Goal: Obtain resource: Obtain resource

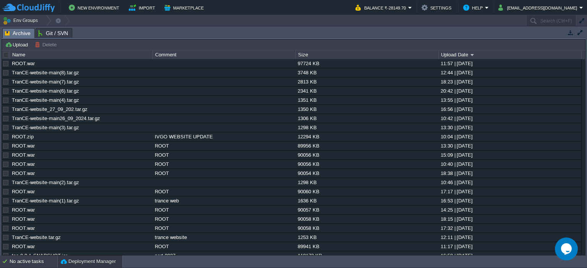
click at [15, 263] on div "No active tasks" at bounding box center [34, 262] width 48 height 12
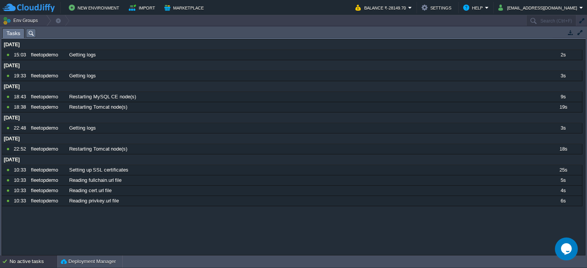
click at [15, 262] on div "No active tasks" at bounding box center [34, 262] width 48 height 12
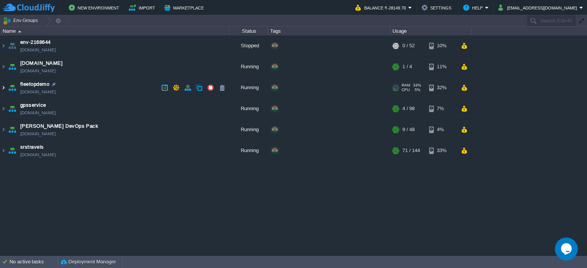
click at [3, 94] on img at bounding box center [3, 88] width 6 height 21
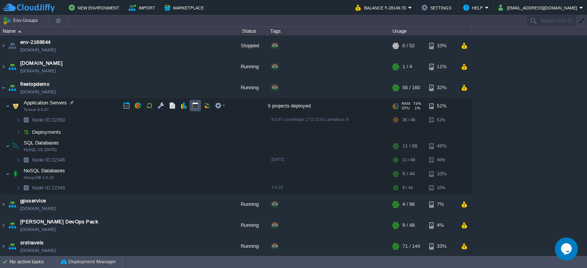
click at [192, 107] on button "button" at bounding box center [195, 105] width 7 height 7
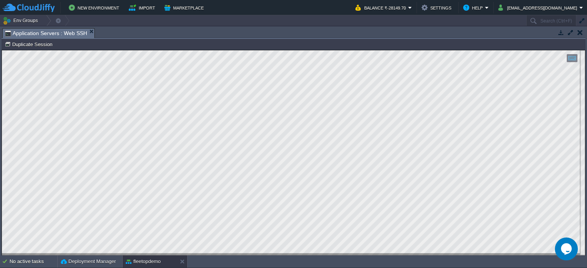
click at [2, 69] on div "Copy: Ctrl + Shift + C Paste: Ctrl + V Settings: Ctrl + Shift + Alt 0" at bounding box center [293, 152] width 583 height 205
click at [133, 261] on button "fleetopdemo" at bounding box center [143, 262] width 35 height 8
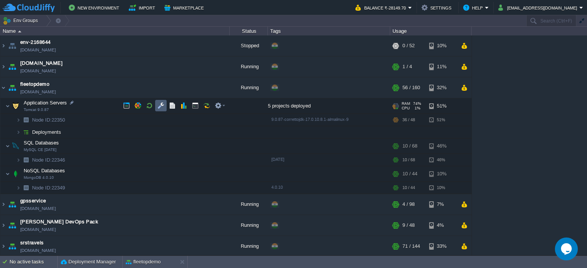
click at [160, 108] on button "button" at bounding box center [160, 105] width 7 height 7
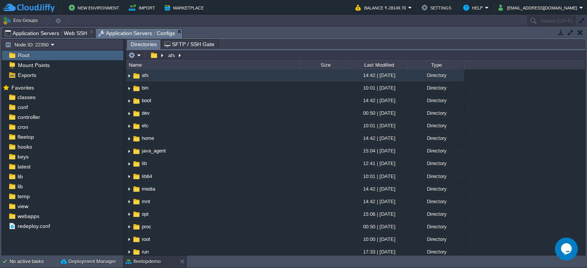
click at [79, 36] on span "Application Servers : Web SSH" at bounding box center [46, 33] width 82 height 9
click at [124, 36] on span "Application Servers : Configs" at bounding box center [136, 34] width 77 height 10
click at [49, 194] on div "temp" at bounding box center [62, 197] width 121 height 10
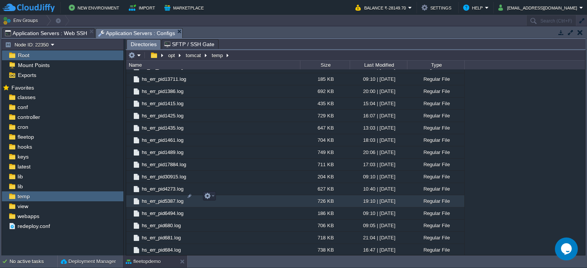
scroll to position [90, 0]
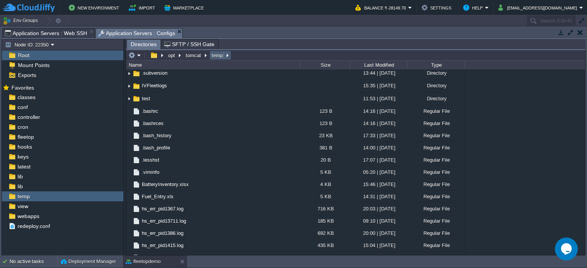
click at [215, 58] on button "temp" at bounding box center [217, 55] width 14 height 7
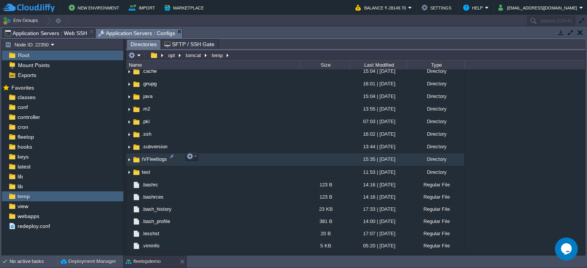
scroll to position [0, 0]
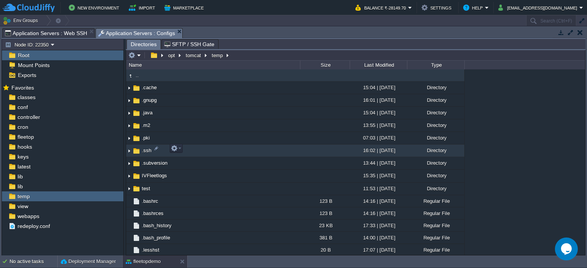
click at [129, 150] on img at bounding box center [129, 151] width 6 height 12
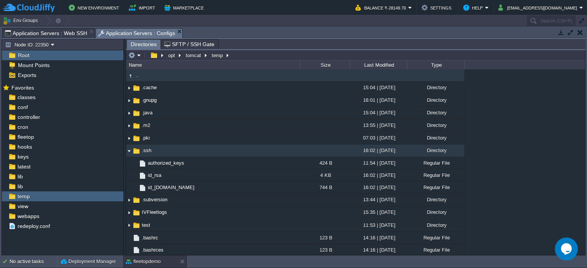
click at [129, 150] on img at bounding box center [129, 151] width 6 height 12
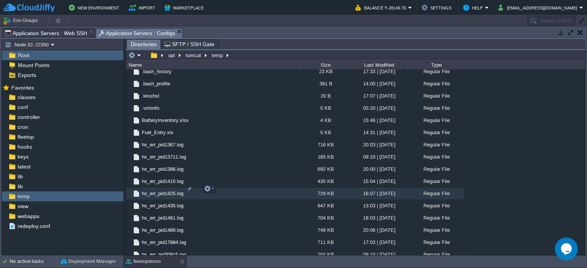
scroll to position [19, 0]
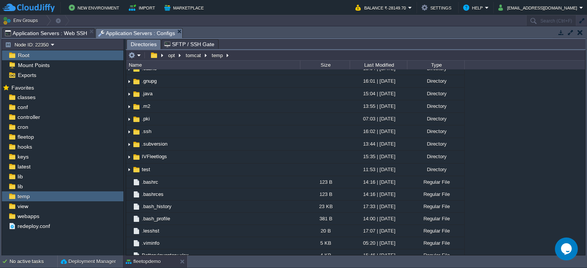
click at [73, 29] on span "Application Servers : Web SSH" at bounding box center [46, 33] width 82 height 9
click at [149, 34] on span "Application Servers : Configs" at bounding box center [136, 34] width 77 height 10
click at [195, 53] on button "tomcat" at bounding box center [193, 55] width 18 height 7
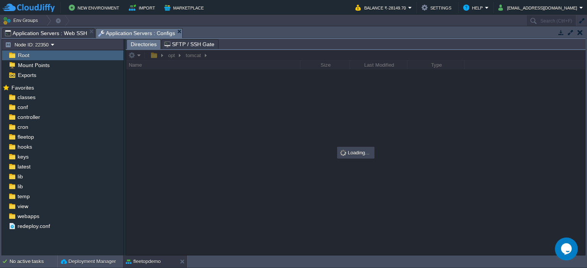
scroll to position [0, 0]
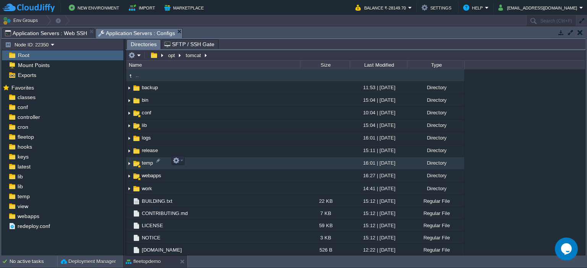
click at [129, 161] on img at bounding box center [129, 164] width 6 height 12
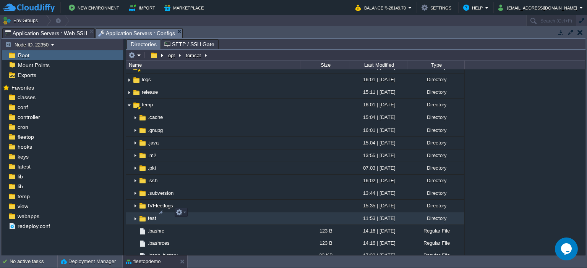
scroll to position [49, 0]
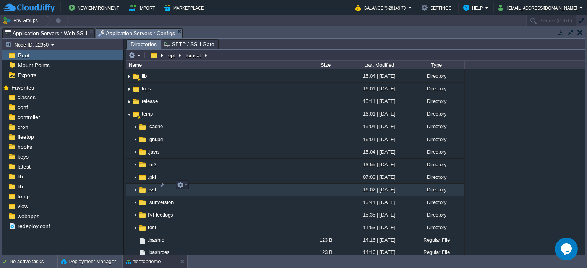
click at [134, 186] on img at bounding box center [135, 190] width 6 height 12
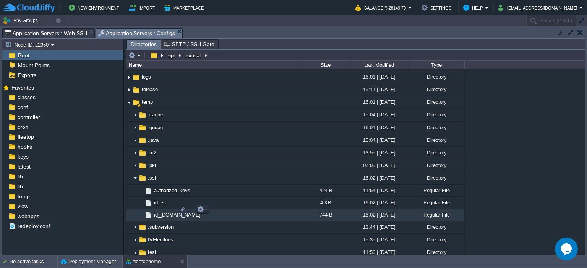
scroll to position [67, 0]
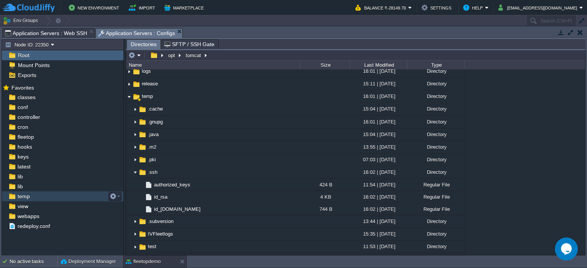
click at [58, 194] on div "temp" at bounding box center [62, 197] width 121 height 10
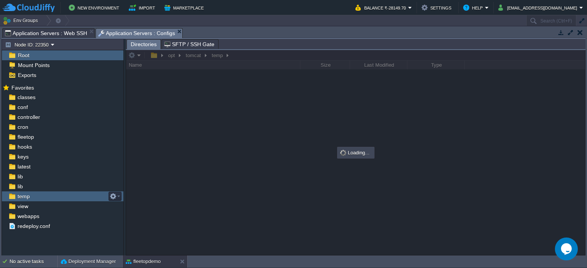
scroll to position [0, 0]
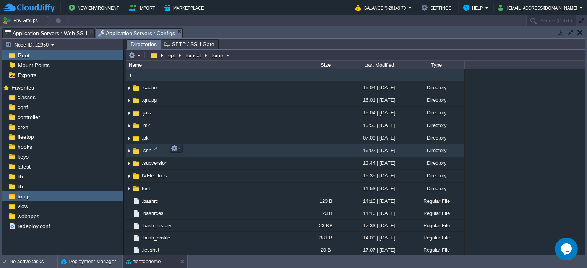
click at [129, 150] on img at bounding box center [129, 151] width 6 height 12
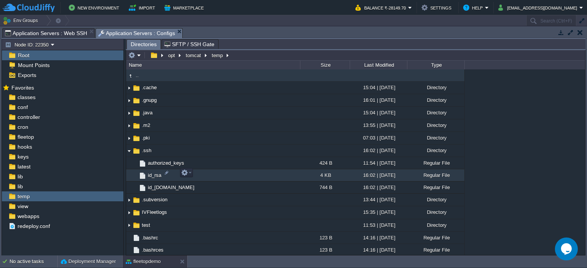
click at [151, 173] on span "id_rsa" at bounding box center [155, 175] width 16 height 6
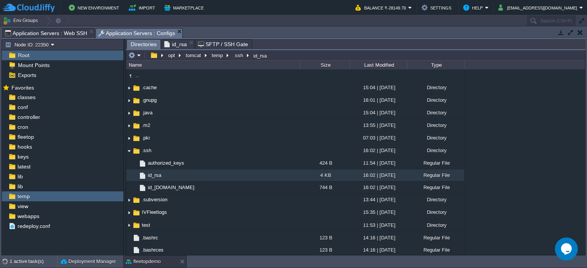
click at [143, 43] on span "Directories" at bounding box center [144, 45] width 26 height 10
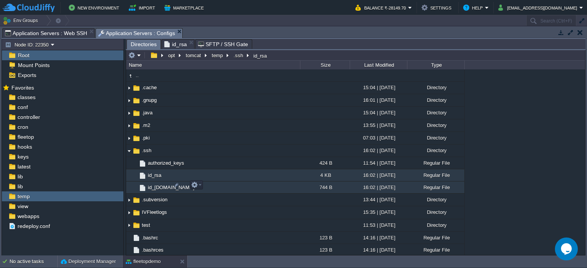
click at [160, 187] on span "id_[DOMAIN_NAME]" at bounding box center [171, 187] width 49 height 6
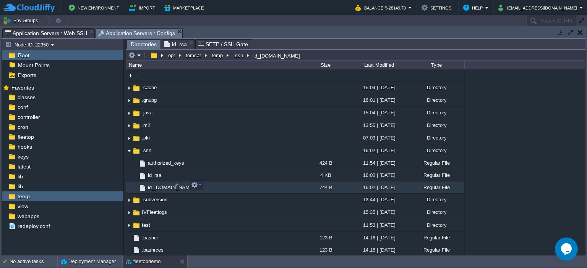
click at [160, 187] on span "id_[DOMAIN_NAME]" at bounding box center [171, 187] width 49 height 6
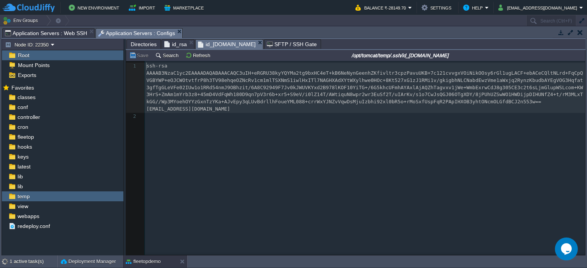
scroll to position [2, 0]
click at [282, 175] on div "2 1 ssh-rsa AAAAB3NzaC1yc2EAAAADAQABAAACAQC3uIH+eRGRU38kyYQYMa2tg9bxHC4eT+kB6Ne…" at bounding box center [361, 164] width 470 height 206
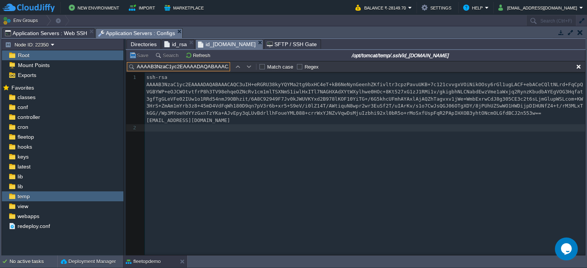
scroll to position [0, 22]
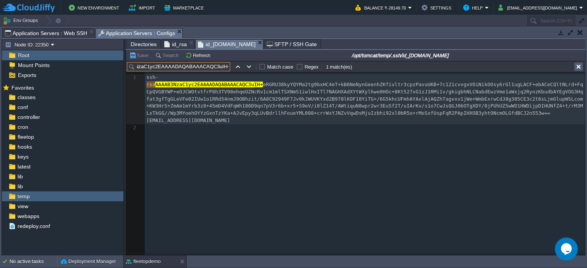
type input "AAAAB3NzaC1yc2EAAAADAQABAAACAQC3uIH+"
click at [578, 67] on button "button" at bounding box center [578, 66] width 7 height 7
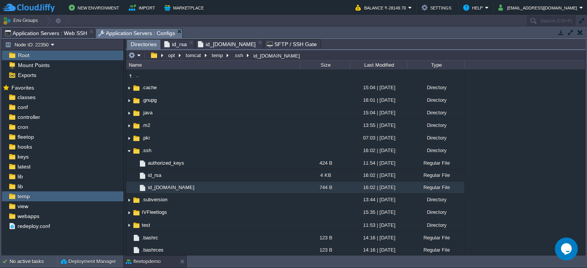
click at [151, 44] on span "Directories" at bounding box center [144, 45] width 26 height 10
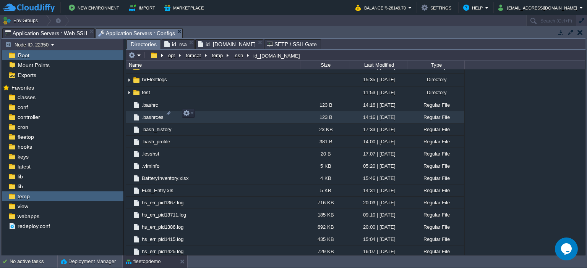
scroll to position [81, 0]
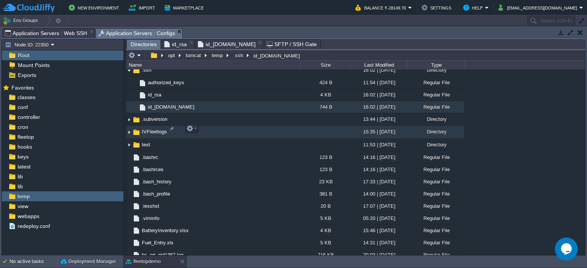
click at [129, 129] on img at bounding box center [129, 133] width 6 height 12
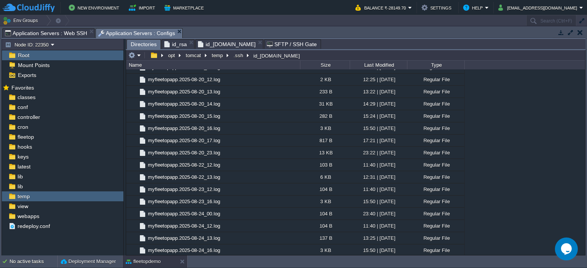
scroll to position [0, 0]
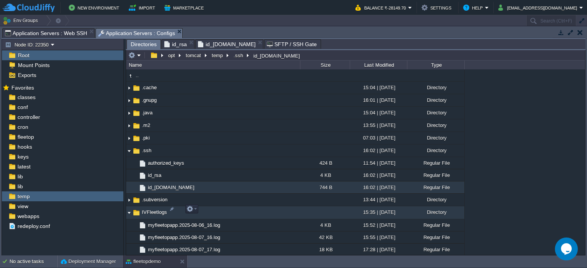
click at [131, 210] on img at bounding box center [129, 213] width 6 height 12
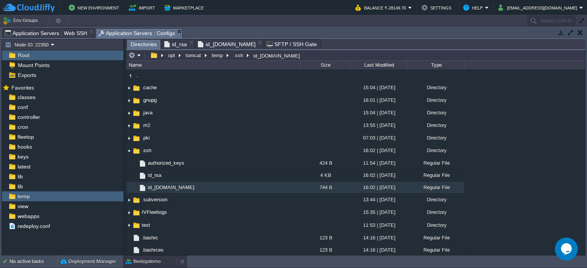
click at [132, 264] on button "fleetopdemo" at bounding box center [143, 262] width 35 height 8
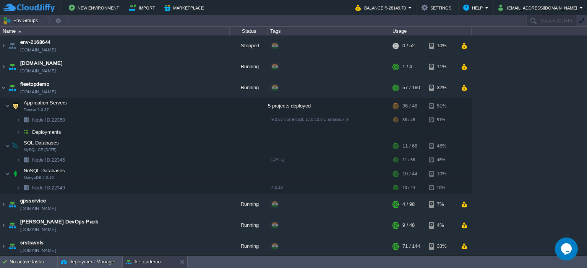
click at [142, 259] on button "fleetopdemo" at bounding box center [143, 263] width 35 height 8
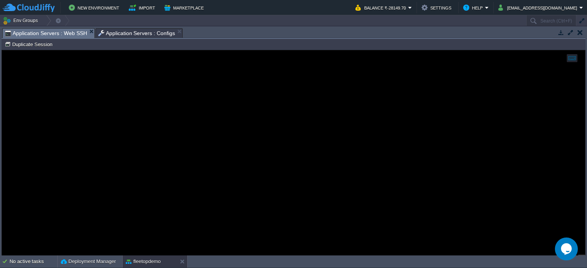
click at [73, 33] on span "Application Servers : Web SSH" at bounding box center [46, 34] width 82 height 10
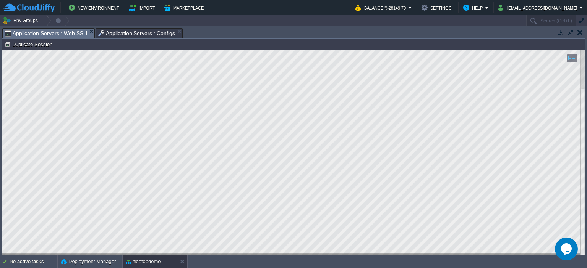
click at [70, 33] on span "Application Servers : Web SSH" at bounding box center [46, 34] width 82 height 10
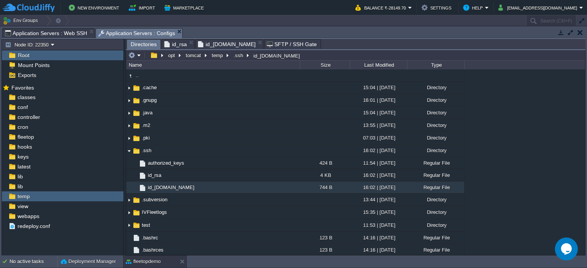
click at [105, 32] on span "Application Servers : Configs" at bounding box center [136, 34] width 77 height 10
click at [217, 55] on button "temp" at bounding box center [217, 55] width 14 height 7
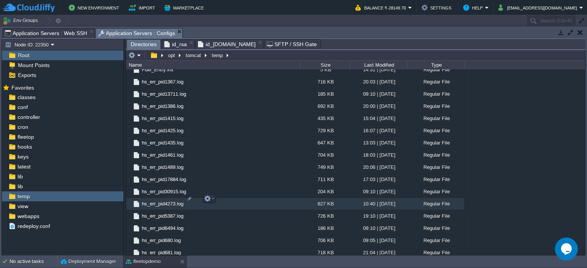
scroll to position [361, 0]
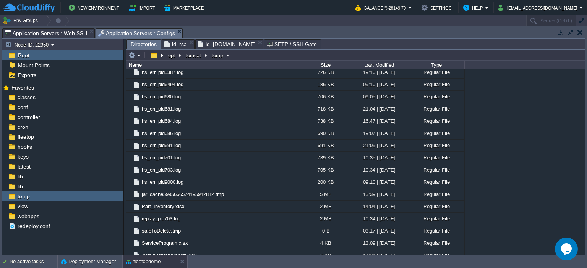
click at [76, 36] on span "Application Servers : Web SSH" at bounding box center [46, 33] width 82 height 9
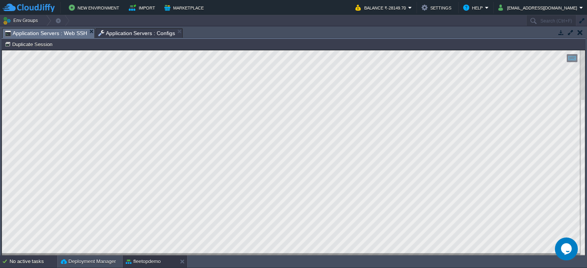
click at [36, 259] on div "No active tasks" at bounding box center [34, 262] width 48 height 12
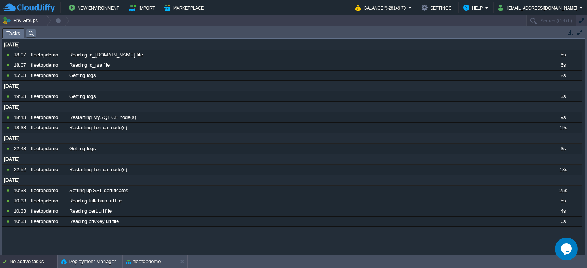
click at [36, 259] on div "No active tasks" at bounding box center [34, 262] width 48 height 12
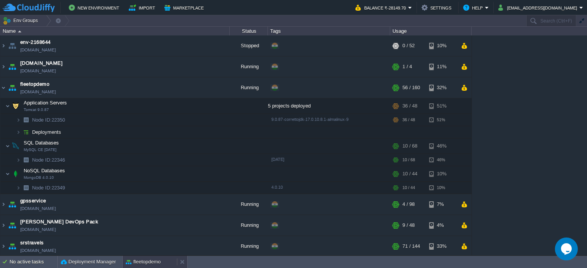
click at [133, 259] on button "fleetopdemo" at bounding box center [143, 263] width 35 height 8
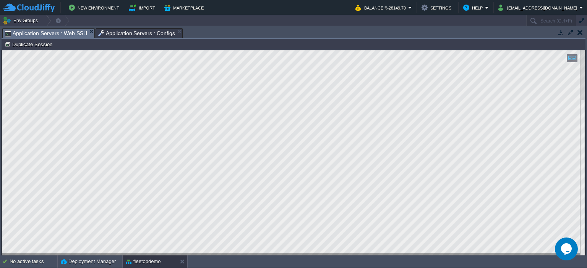
click at [72, 30] on span "Application Servers : Web SSH" at bounding box center [46, 34] width 82 height 10
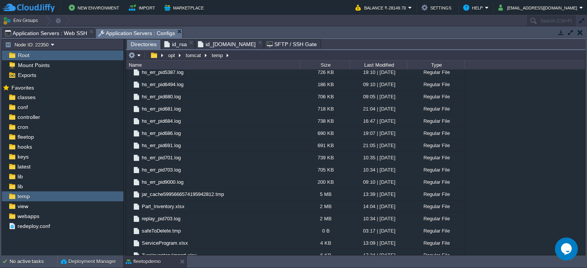
click at [113, 32] on span "Application Servers : Configs" at bounding box center [136, 34] width 77 height 10
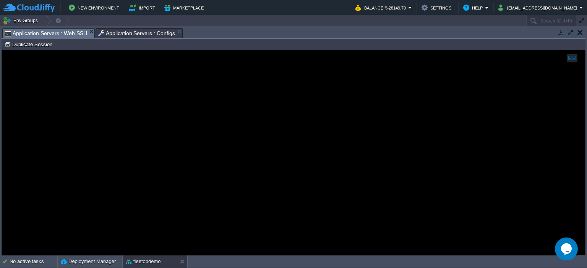
click at [71, 33] on span "Application Servers : Web SSH" at bounding box center [46, 34] width 82 height 10
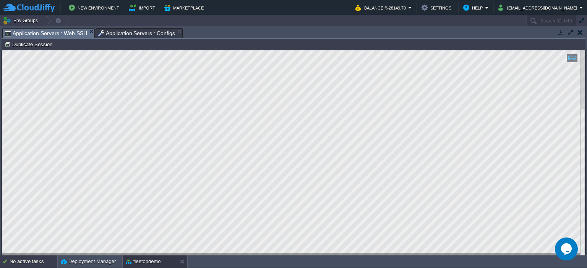
click at [45, 257] on div "No active tasks" at bounding box center [34, 262] width 48 height 12
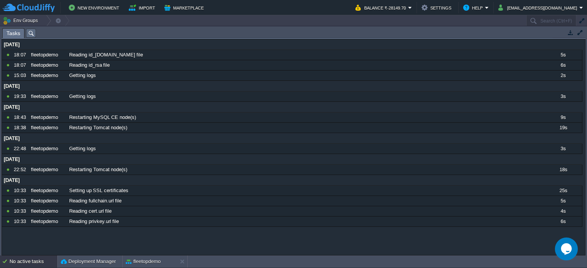
click at [45, 257] on div "No active tasks" at bounding box center [34, 262] width 48 height 12
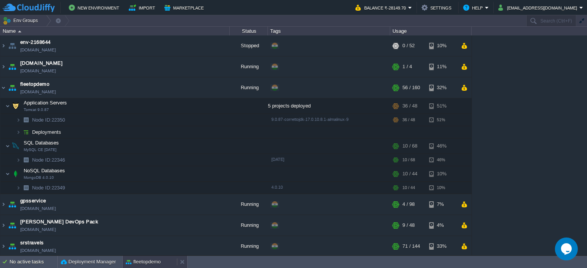
click at [145, 259] on button "fleetopdemo" at bounding box center [143, 263] width 35 height 8
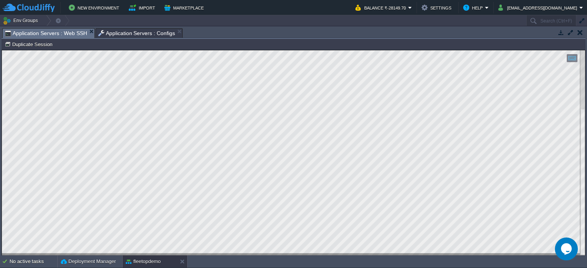
click at [73, 30] on span "Application Servers : Web SSH" at bounding box center [46, 34] width 82 height 10
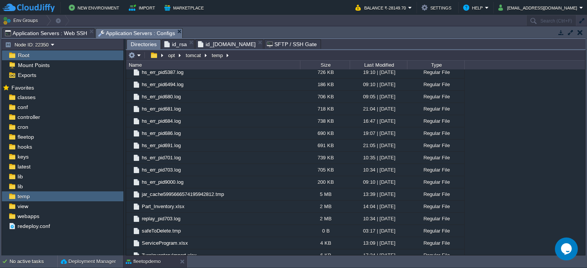
click at [112, 32] on span "Application Servers : Configs" at bounding box center [136, 34] width 77 height 10
click at [213, 54] on button "temp" at bounding box center [217, 55] width 14 height 7
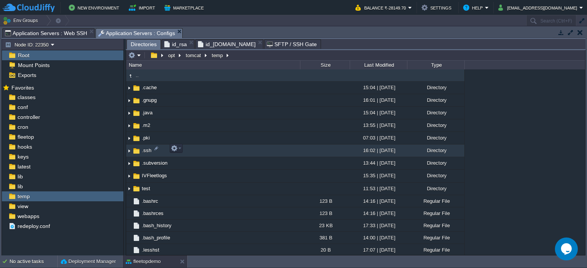
click at [131, 149] on img at bounding box center [129, 151] width 6 height 12
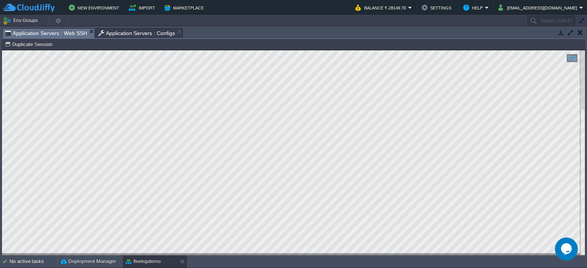
click at [70, 32] on span "Application Servers : Web SSH" at bounding box center [46, 34] width 82 height 10
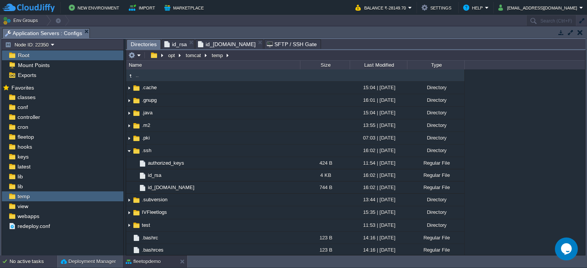
click at [31, 258] on div "No active tasks" at bounding box center [34, 262] width 48 height 12
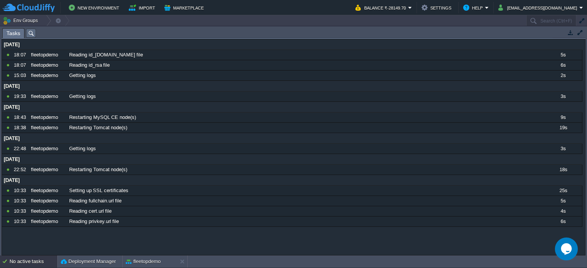
click at [39, 261] on div "No active tasks" at bounding box center [34, 262] width 48 height 12
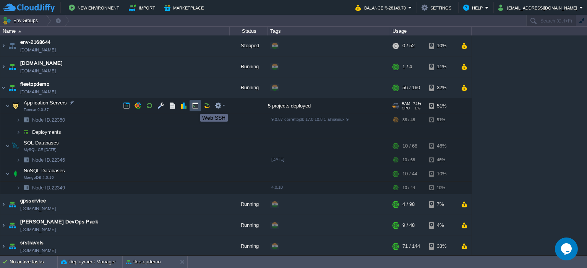
click at [194, 107] on button "button" at bounding box center [195, 105] width 7 height 7
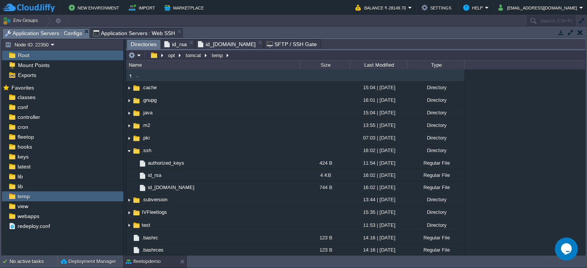
click at [62, 34] on span "Application Servers : Configs" at bounding box center [43, 34] width 77 height 10
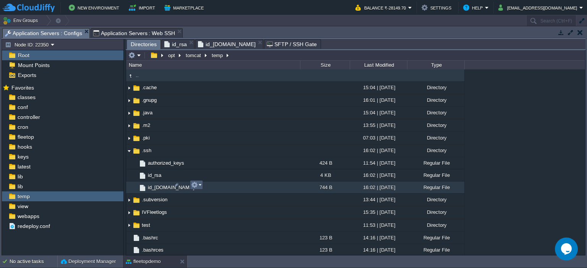
click at [196, 184] on button "button" at bounding box center [194, 185] width 7 height 7
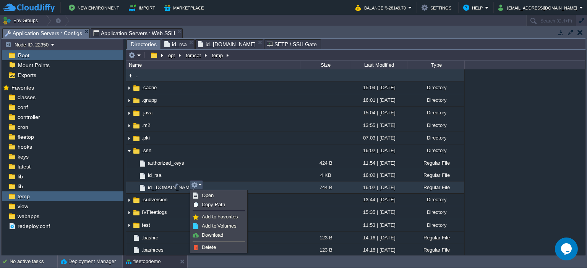
click at [98, 31] on span "Application Servers : Web SSH" at bounding box center [134, 33] width 82 height 9
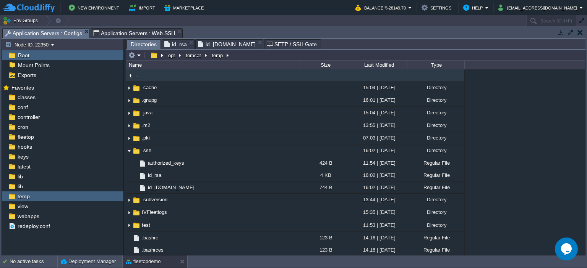
click at [74, 32] on span "Application Servers : Configs" at bounding box center [43, 34] width 77 height 10
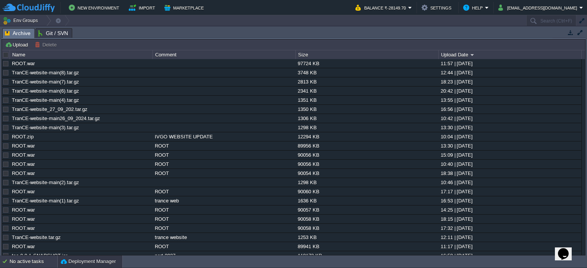
click at [43, 260] on div "No active tasks" at bounding box center [34, 262] width 48 height 12
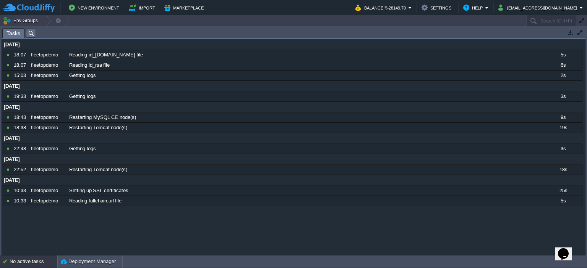
click at [43, 260] on div "No active tasks" at bounding box center [34, 262] width 48 height 12
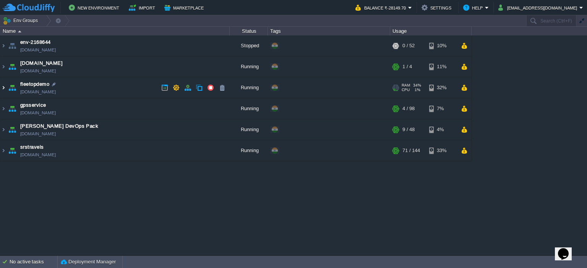
click at [2, 84] on img at bounding box center [3, 88] width 6 height 21
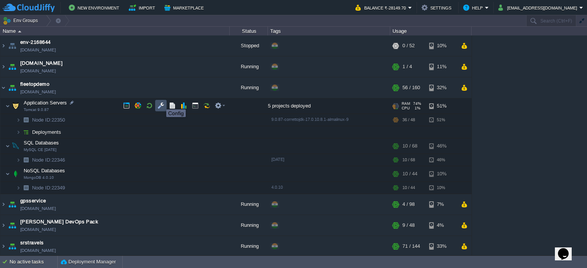
click at [160, 103] on button "button" at bounding box center [160, 105] width 7 height 7
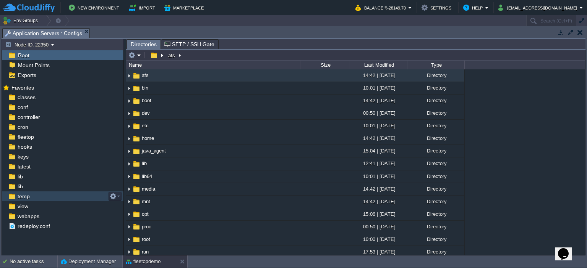
click at [29, 197] on span "temp" at bounding box center [23, 196] width 15 height 7
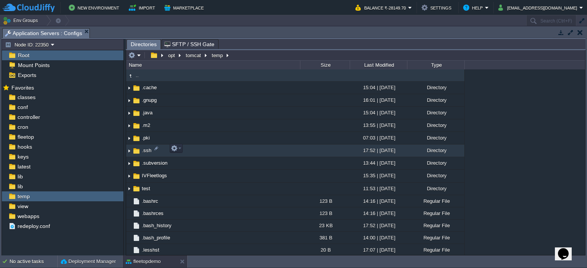
click at [128, 149] on img at bounding box center [129, 151] width 6 height 12
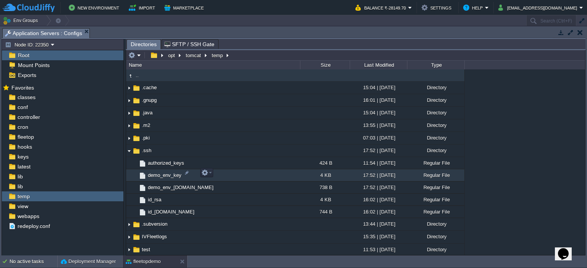
click at [165, 170] on td "demo_env_key" at bounding box center [213, 176] width 174 height 12
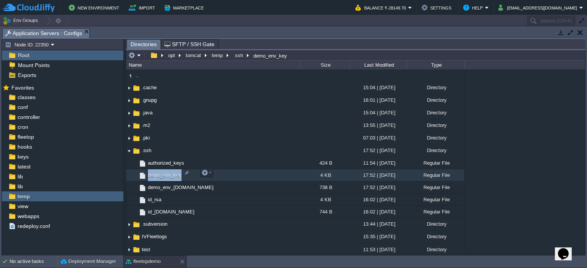
click at [165, 170] on td "demo_env_key" at bounding box center [213, 176] width 174 height 12
click at [149, 47] on span "Directories" at bounding box center [144, 45] width 26 height 10
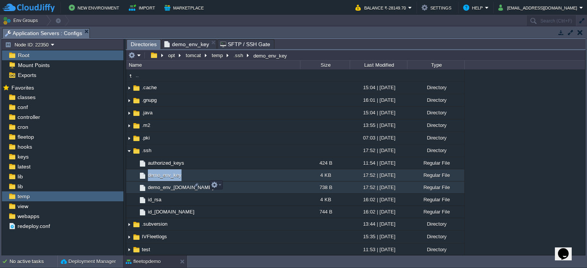
click at [152, 184] on span "demo_env_[DOMAIN_NAME]" at bounding box center [181, 187] width 68 height 6
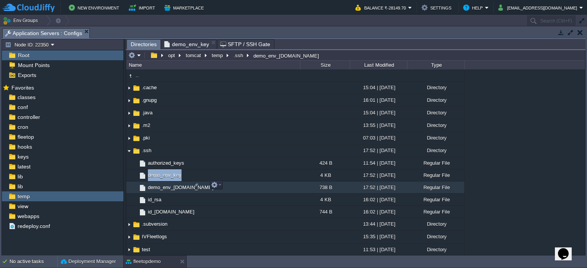
click at [152, 184] on span "demo_env_[DOMAIN_NAME]" at bounding box center [181, 187] width 68 height 6
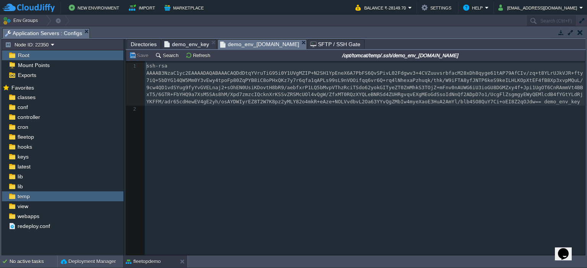
scroll to position [2, 0]
click at [290, 162] on div "2 1 ssh-rsa AAAAB3NzaC1yc2EAAAADAQABAAACAQDdDtqYVruTiG95i0Y1UVgMZIP+N2SH1YpEneX…" at bounding box center [361, 164] width 470 height 206
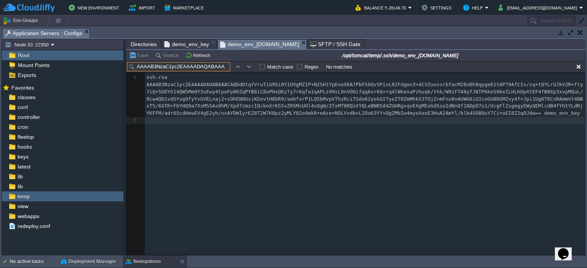
scroll to position [0, 0]
type input "A"
click at [290, 162] on div "2 1 ssh-rsa AAAAB3NzaC1yc2EAAAADAQABAAACAQDdDtqYVruTiG95i0Y1UVgMZIP+N2SH1YpEneX…" at bounding box center [361, 170] width 470 height 194
click at [576, 65] on button "button" at bounding box center [578, 66] width 7 height 7
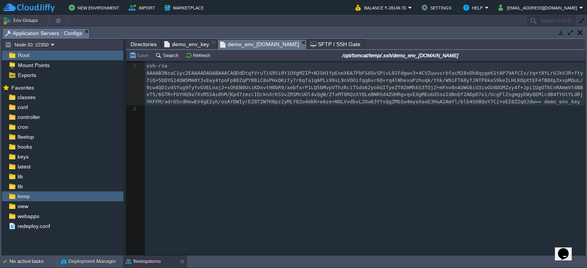
click at [229, 93] on span "ssh-rsa AAAAB3NzaC1yc2EAAAADAQABAAACAQDdDtqYVruTiG95i0Y1UVgMZIP+N2SH1YpEneX6A7P…" at bounding box center [364, 84] width 437 height 42
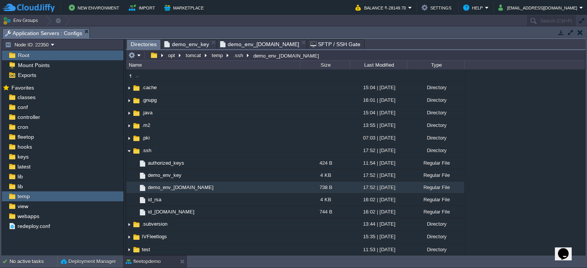
click at [148, 42] on span "Directories" at bounding box center [144, 45] width 26 height 10
click at [215, 186] on button "button" at bounding box center [214, 185] width 7 height 7
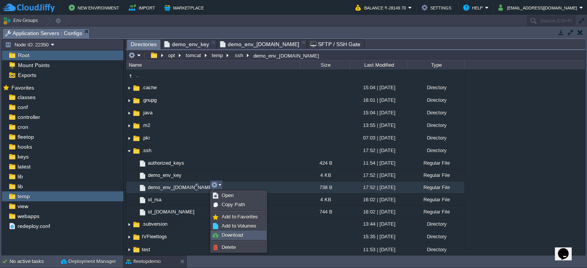
click at [223, 236] on span "Download" at bounding box center [232, 236] width 21 height 6
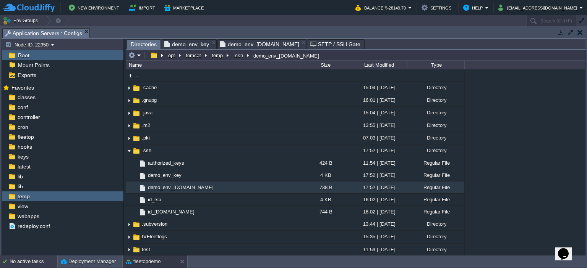
click at [23, 259] on div "No active tasks" at bounding box center [34, 262] width 48 height 12
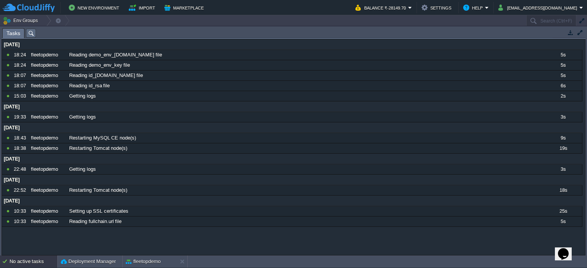
click at [23, 259] on div "No active tasks" at bounding box center [34, 262] width 48 height 12
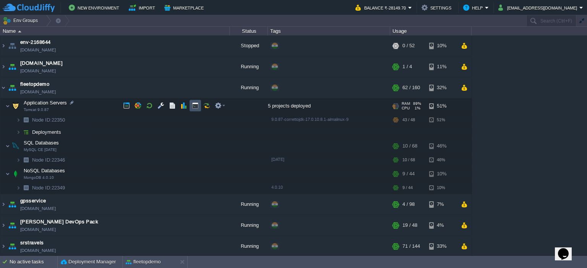
click at [195, 105] on button "button" at bounding box center [195, 105] width 7 height 7
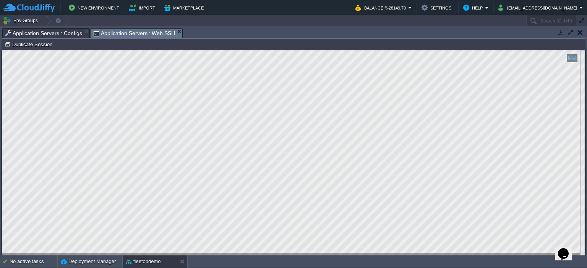
click at [585, 91] on div "Tasks Activity Log Archive Git / SVN Application Servers : Configs Application …" at bounding box center [293, 141] width 587 height 230
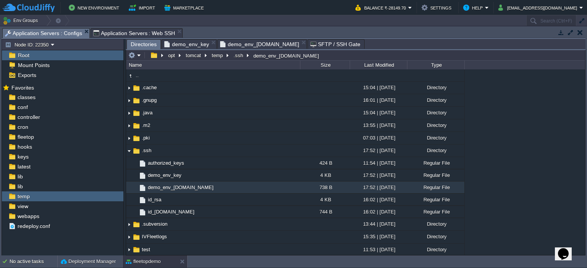
click at [61, 31] on span "Application Servers : Configs" at bounding box center [43, 34] width 77 height 10
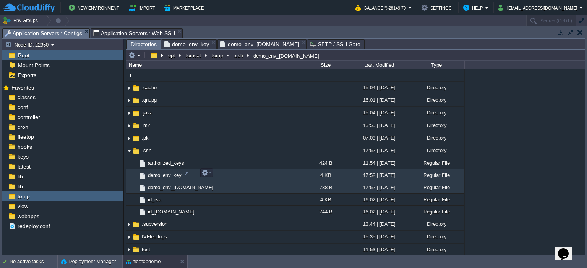
click at [155, 174] on span "demo_env_key" at bounding box center [165, 175] width 36 height 6
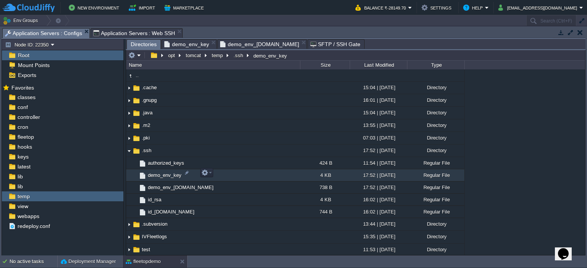
click at [155, 174] on span "demo_env_key" at bounding box center [165, 175] width 36 height 6
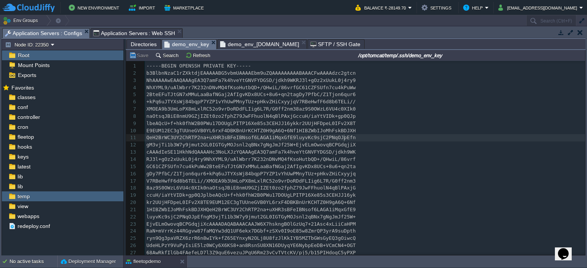
click at [342, 141] on span "QeH2BrWC3UY2ChRTP2na+uXHR3sBFeIBNsof6LAGA1iMqxGfE9luyvKc9sjC2PNqOJpEfn" at bounding box center [250, 138] width 209 height 6
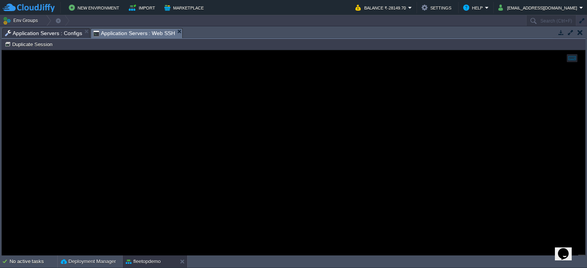
click at [98, 30] on span "Application Servers : Web SSH" at bounding box center [134, 34] width 82 height 10
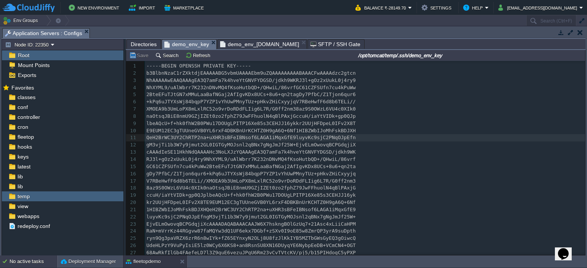
click at [32, 260] on div "No active tasks" at bounding box center [34, 262] width 48 height 12
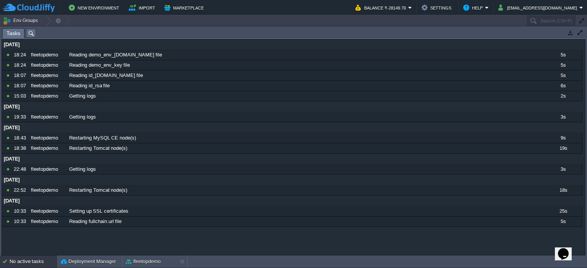
click at [45, 257] on div "No active tasks" at bounding box center [34, 262] width 48 height 12
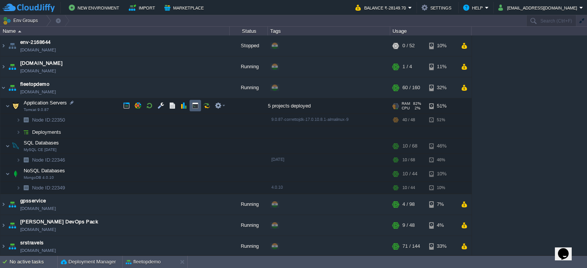
click at [192, 108] on button "button" at bounding box center [195, 105] width 7 height 7
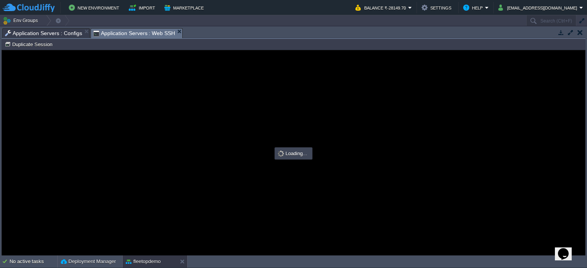
type input "#000000"
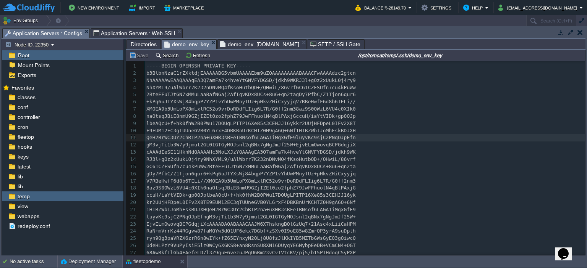
click at [68, 32] on span "Application Servers : Configs" at bounding box center [43, 34] width 77 height 10
click at [139, 44] on span "Directories" at bounding box center [144, 44] width 26 height 9
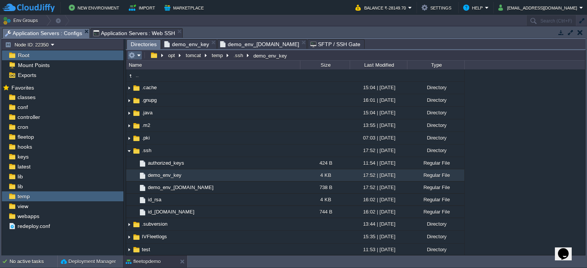
click at [137, 55] on em at bounding box center [134, 55] width 13 height 7
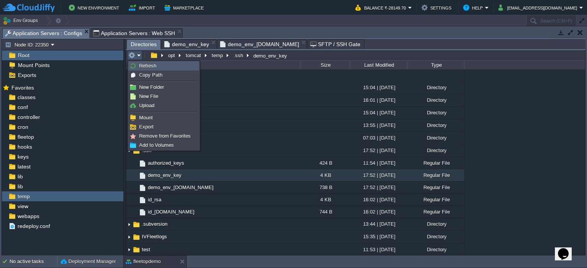
click at [138, 62] on link "Refresh" at bounding box center [164, 66] width 70 height 8
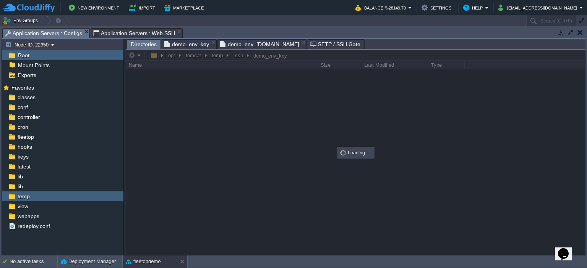
click at [238, 53] on div at bounding box center [355, 152] width 459 height 205
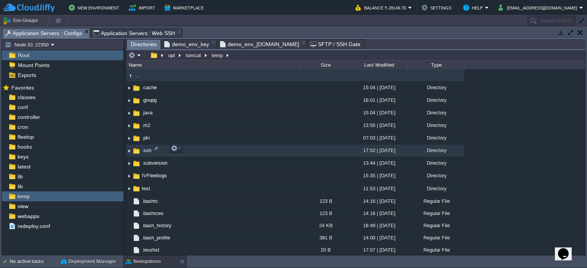
click at [129, 148] on img at bounding box center [129, 151] width 6 height 12
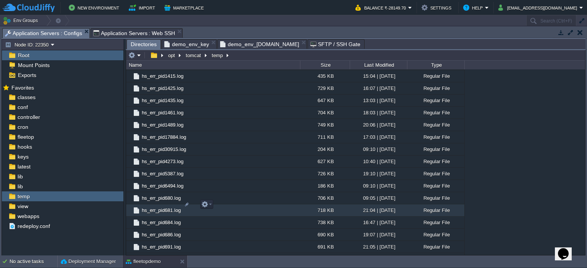
scroll to position [458, 0]
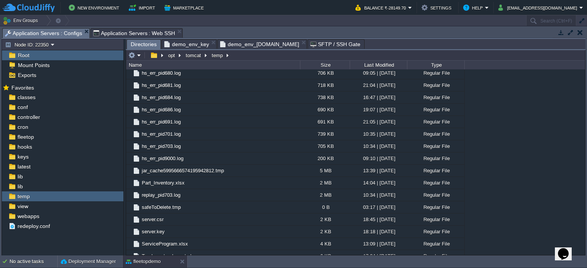
click at [137, 30] on span "Application Servers : Web SSH" at bounding box center [134, 33] width 82 height 9
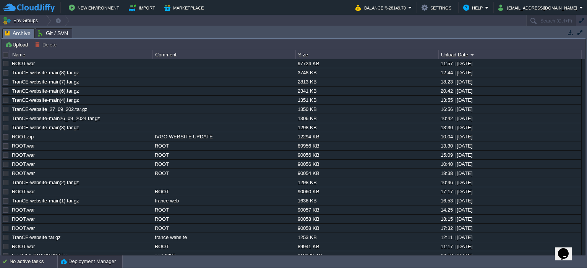
click at [36, 261] on div "No active tasks" at bounding box center [34, 262] width 48 height 12
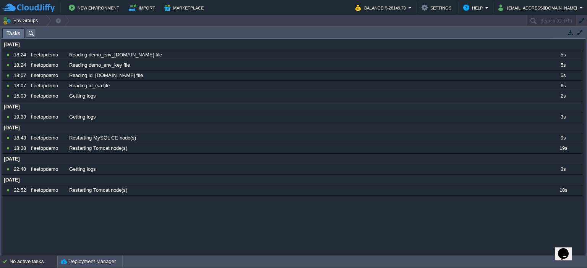
click at [30, 261] on div "No active tasks" at bounding box center [34, 262] width 48 height 12
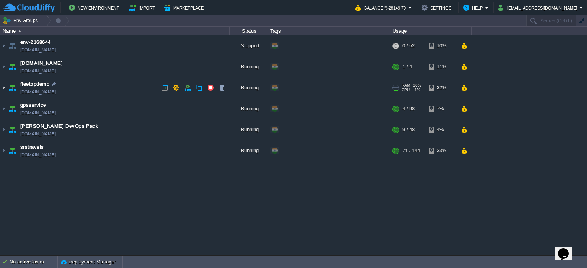
click at [3, 87] on img at bounding box center [3, 88] width 6 height 21
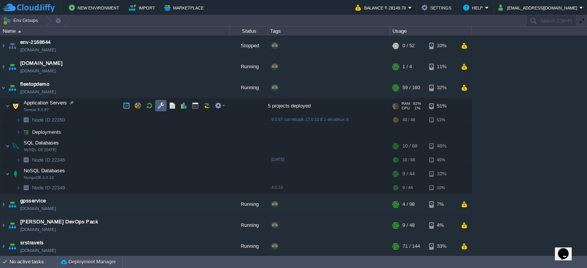
click at [160, 107] on button "button" at bounding box center [160, 105] width 7 height 7
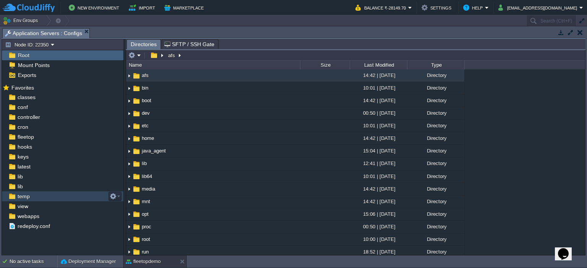
click at [50, 195] on div "temp" at bounding box center [62, 197] width 121 height 10
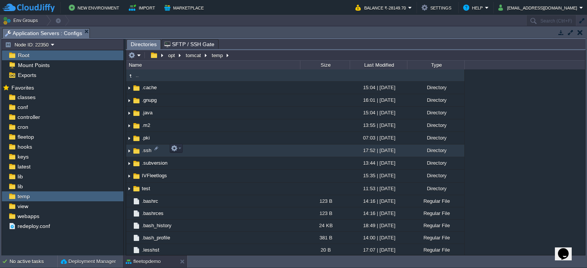
click at [129, 149] on img at bounding box center [129, 151] width 6 height 12
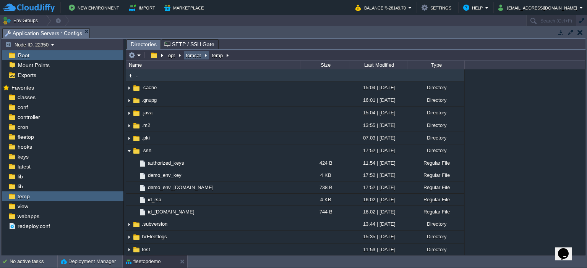
click at [204, 57] on em "tomcat" at bounding box center [196, 55] width 24 height 7
click at [205, 54] on em "tomcat" at bounding box center [196, 55] width 24 height 7
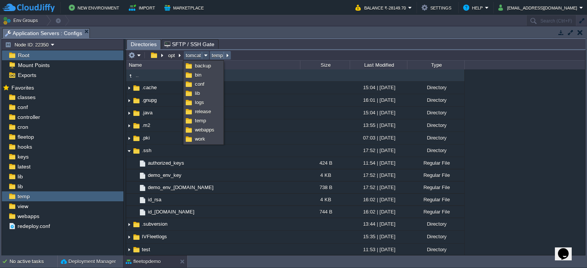
click at [217, 53] on button "temp" at bounding box center [217, 55] width 14 height 7
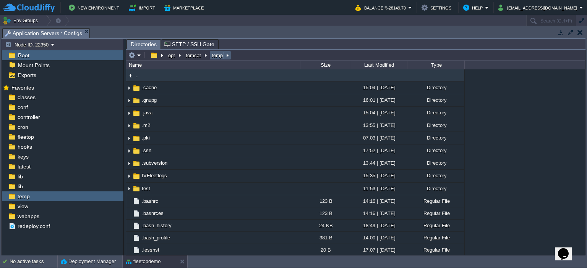
click at [223, 56] on em "temp" at bounding box center [219, 55] width 19 height 7
click at [226, 56] on em "temp" at bounding box center [219, 55] width 19 height 7
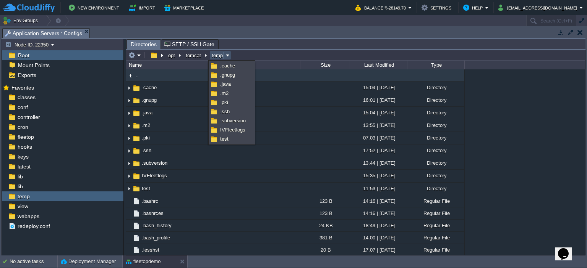
type input "/opt/tomcat/temp"
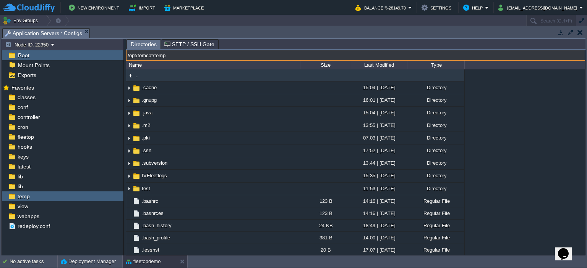
click at [237, 53] on input "/opt/tomcat/temp" at bounding box center [355, 55] width 459 height 11
click at [148, 45] on span "Directories" at bounding box center [144, 45] width 26 height 10
click at [171, 54] on input "/opt/tomcat/temp" at bounding box center [355, 55] width 459 height 11
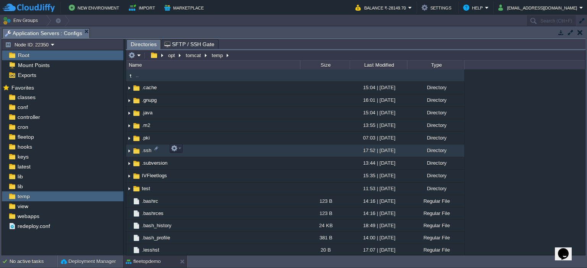
click at [130, 150] on img at bounding box center [129, 151] width 6 height 12
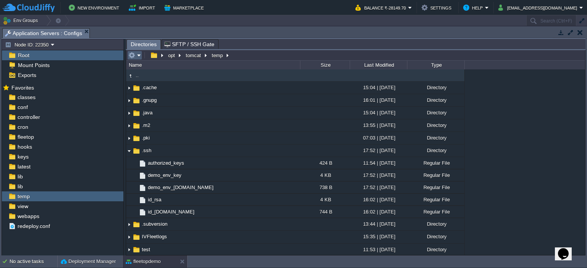
click at [136, 58] on em at bounding box center [134, 55] width 13 height 7
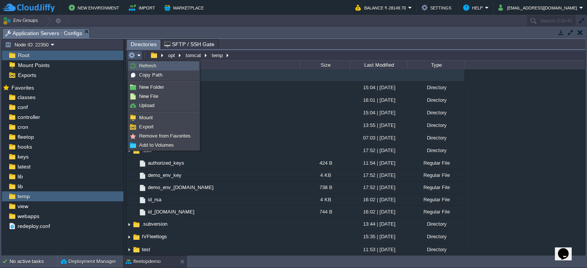
click at [139, 66] on span "Refresh" at bounding box center [147, 66] width 17 height 6
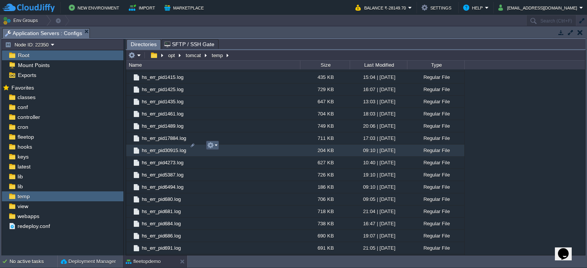
scroll to position [398, 0]
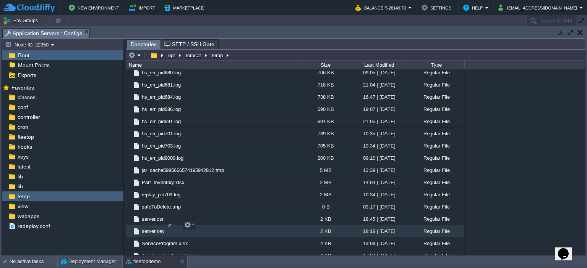
click at [146, 228] on span "server.key" at bounding box center [153, 231] width 25 height 6
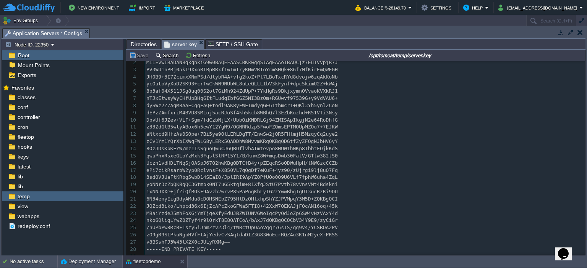
scroll to position [0, 0]
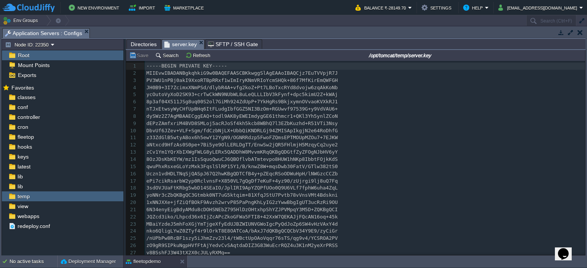
type textarea "-----BEGIN PRIVATE KEY----- MIIEvwIBADANBgkqhkiG9w0BAQEFAASCBKkwggSlAgEAAoIBAQC…"
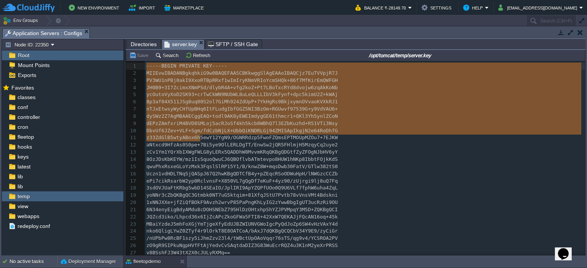
drag, startPoint x: 200, startPoint y: 140, endPoint x: 222, endPoint y: -46, distance: 187.6
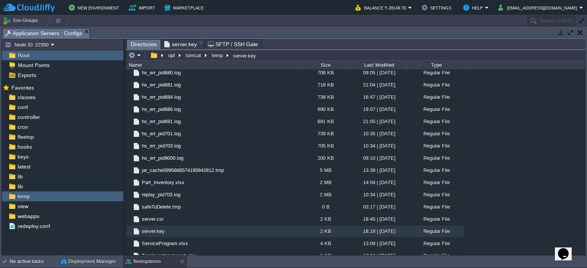
click at [149, 43] on span "Directories" at bounding box center [144, 45] width 26 height 10
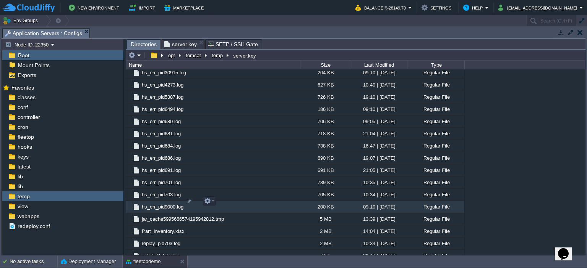
scroll to position [398, 0]
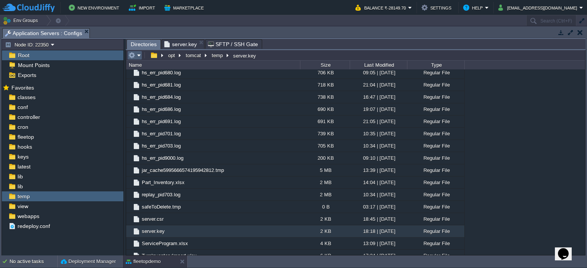
click at [140, 55] on em at bounding box center [134, 55] width 13 height 7
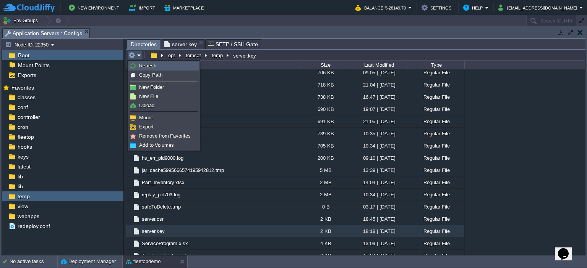
click at [148, 66] on span "Refresh" at bounding box center [147, 66] width 17 height 6
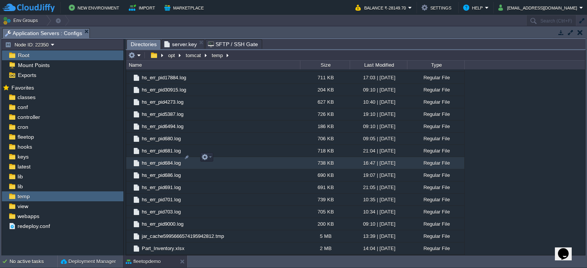
scroll to position [410, 0]
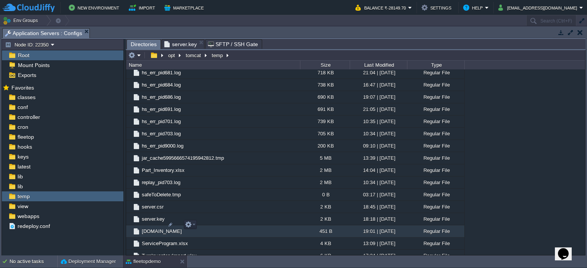
click at [159, 228] on span "[DOMAIN_NAME]" at bounding box center [162, 231] width 42 height 6
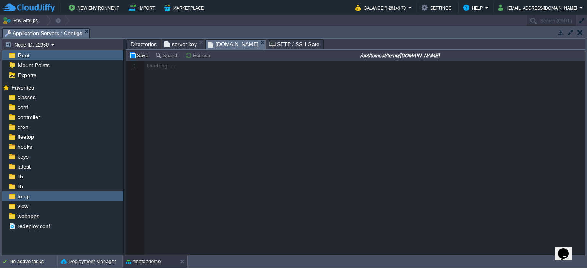
scroll to position [2, 0]
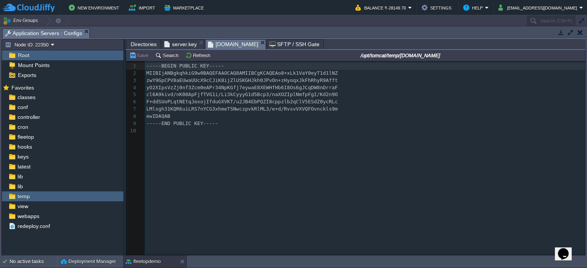
click at [146, 47] on span "Directories" at bounding box center [144, 44] width 26 height 9
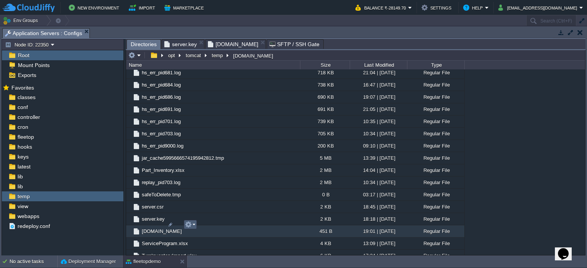
click at [193, 226] on em at bounding box center [190, 225] width 10 height 7
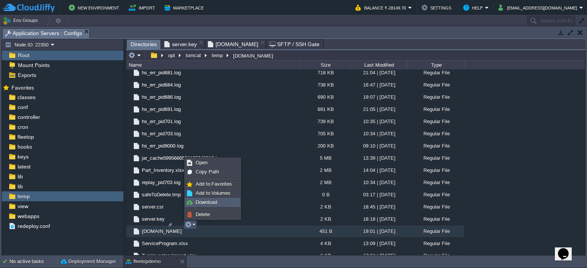
click at [206, 198] on li "Download" at bounding box center [212, 202] width 55 height 9
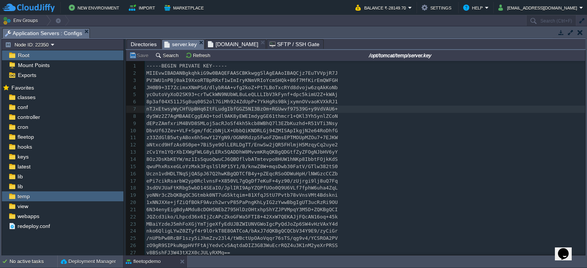
click at [189, 41] on span "server.key" at bounding box center [180, 45] width 32 height 10
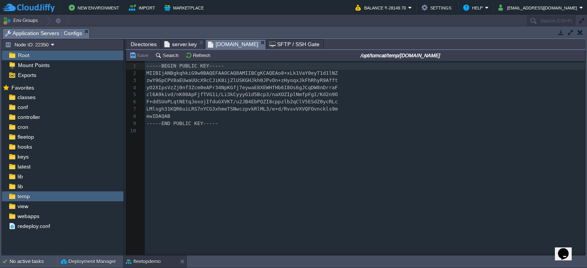
click at [224, 47] on span "[DOMAIN_NAME]" at bounding box center [233, 45] width 50 height 10
click at [149, 49] on span "Directories" at bounding box center [144, 44] width 26 height 9
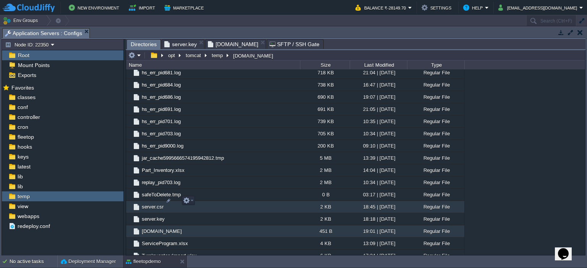
click at [151, 204] on td "server.csr" at bounding box center [213, 207] width 174 height 12
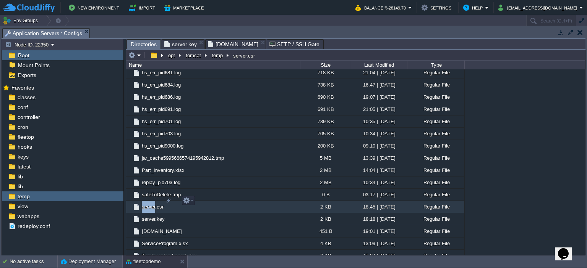
click at [151, 204] on td "server.csr" at bounding box center [213, 207] width 174 height 12
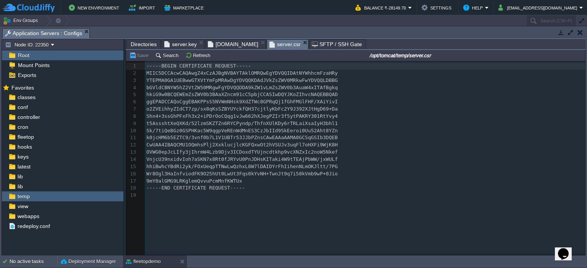
click at [141, 41] on span "Directories" at bounding box center [144, 44] width 26 height 9
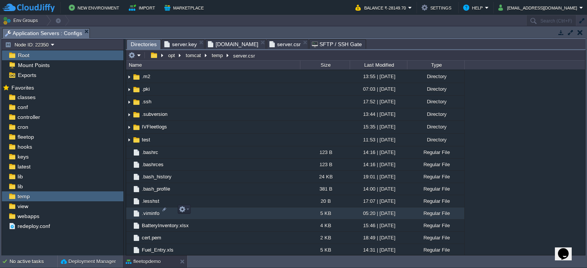
scroll to position [45, 0]
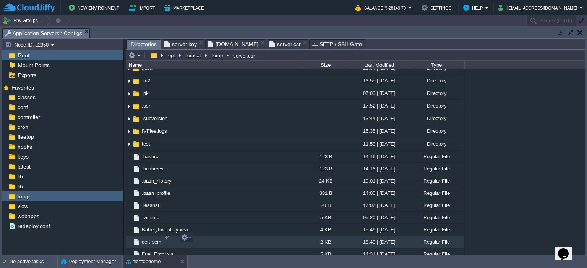
click at [152, 239] on span "cert.pem" at bounding box center [152, 242] width 22 height 6
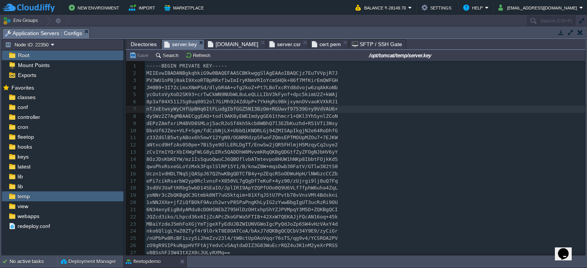
click at [189, 45] on span "server.key" at bounding box center [180, 45] width 32 height 10
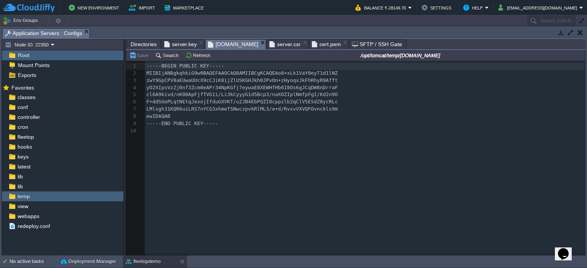
click at [218, 47] on span "[DOMAIN_NAME]" at bounding box center [233, 45] width 50 height 10
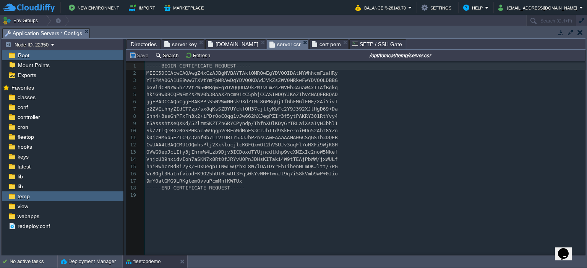
click at [269, 46] on span "server.csr" at bounding box center [284, 45] width 31 height 10
click at [312, 46] on span "cert.pem" at bounding box center [326, 44] width 29 height 9
click at [269, 44] on span "server.csr" at bounding box center [284, 45] width 31 height 10
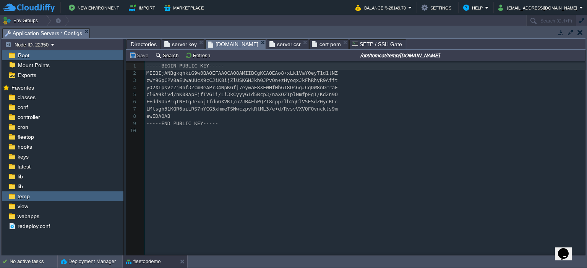
click at [227, 42] on span "[DOMAIN_NAME]" at bounding box center [233, 45] width 50 height 10
click at [269, 46] on span "server.csr" at bounding box center [284, 44] width 31 height 9
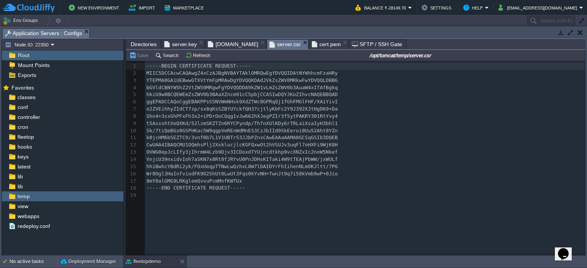
scroll to position [2, 0]
click at [319, 41] on span "cert.pem" at bounding box center [326, 44] width 29 height 9
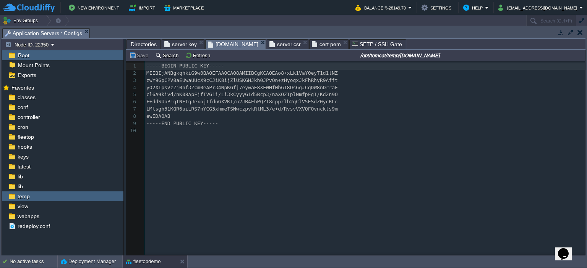
click at [230, 45] on span "[DOMAIN_NAME]" at bounding box center [233, 45] width 50 height 10
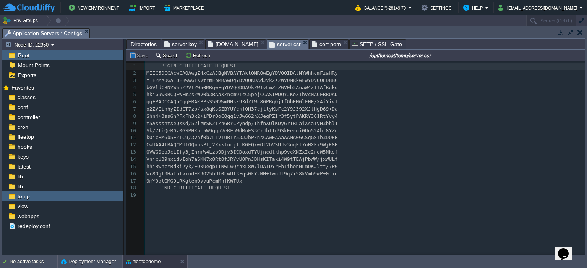
click at [273, 44] on span "server.csr" at bounding box center [284, 45] width 31 height 10
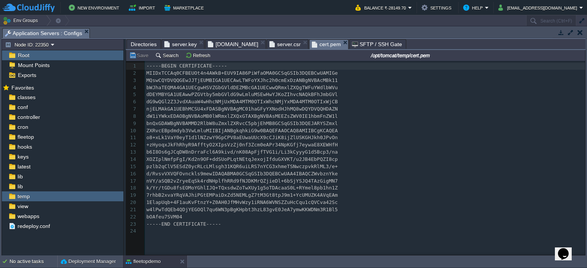
click at [312, 44] on span "cert.pem" at bounding box center [326, 45] width 29 height 10
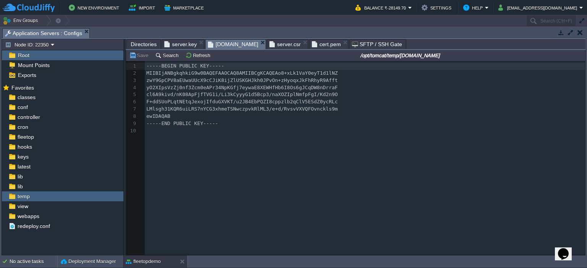
click at [228, 44] on span "[DOMAIN_NAME]" at bounding box center [233, 45] width 50 height 10
click at [312, 44] on span "cert.pem" at bounding box center [326, 44] width 29 height 9
click at [231, 45] on span "[DOMAIN_NAME]" at bounding box center [233, 45] width 50 height 10
click at [269, 42] on span "server.csr" at bounding box center [284, 44] width 31 height 9
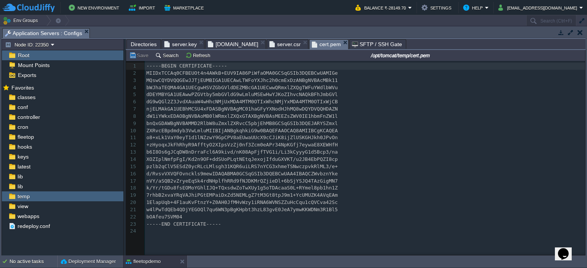
click at [312, 43] on span "cert.pem" at bounding box center [326, 45] width 29 height 10
click at [279, 120] on pre "dW1iYWkxEDAOBgNVBAoMB0lWRmxlZXQxGTAXBgNVBAsMEEZsZWV0IE1hbmFnZW1l" at bounding box center [366, 116] width 442 height 7
type textarea "dW1iYWkxEDAOBgNVBAoMB0lWRmxlZXQxGTAXBgNVBAsMEEZsZWV0IE1hbmFnZW1l"
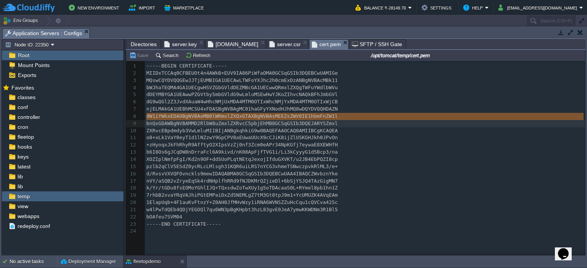
click at [269, 44] on span "server.csr" at bounding box center [284, 44] width 31 height 9
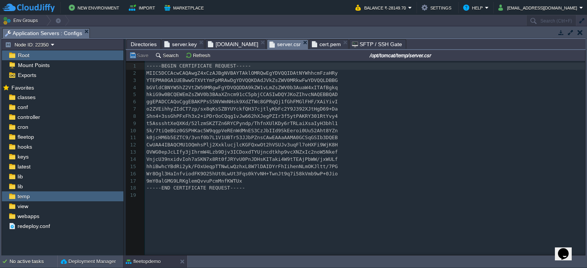
click at [228, 42] on span "[DOMAIN_NAME]" at bounding box center [233, 44] width 50 height 9
click at [269, 46] on span "server.csr" at bounding box center [284, 45] width 31 height 10
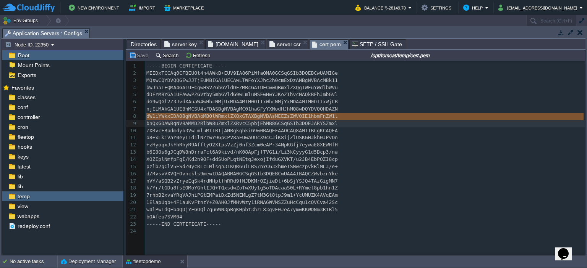
click at [312, 48] on span "cert.pem" at bounding box center [326, 45] width 29 height 10
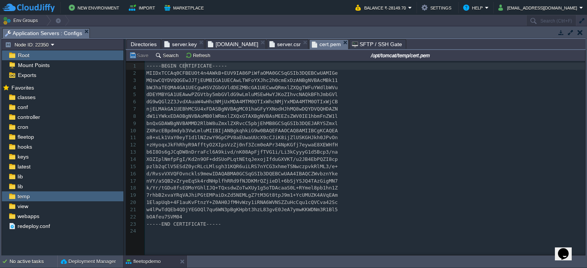
click at [186, 66] on div "x 1 -----BEGIN CERTIFICATE----- 2 MIIDxTCCAq0CFBEUOt4n4AWkB+EUV9IA86PiWfaOMA0GC…" at bounding box center [366, 149] width 442 height 173
type textarea "-----BEGIN CERTIFICATE-----"
drag, startPoint x: 228, startPoint y: 66, endPoint x: 146, endPoint y: 66, distance: 81.3
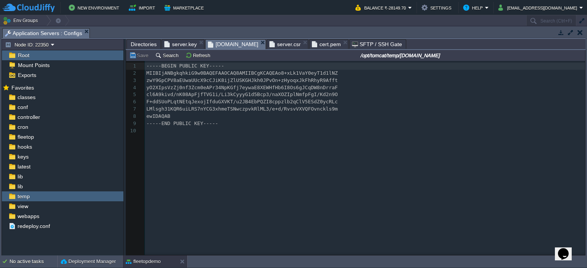
click at [221, 45] on span "[DOMAIN_NAME]" at bounding box center [233, 45] width 50 height 10
click at [134, 265] on button "fleetopdemo" at bounding box center [143, 262] width 35 height 8
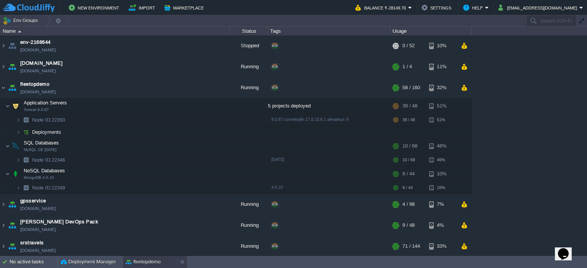
click at [155, 262] on button "fleetopdemo" at bounding box center [143, 263] width 35 height 8
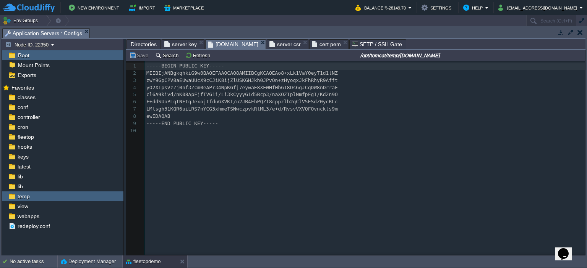
click at [146, 44] on span "Directories" at bounding box center [144, 44] width 26 height 9
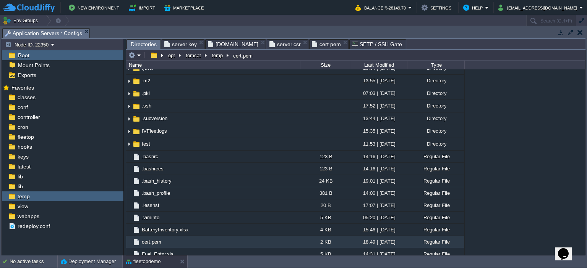
scroll to position [410, 0]
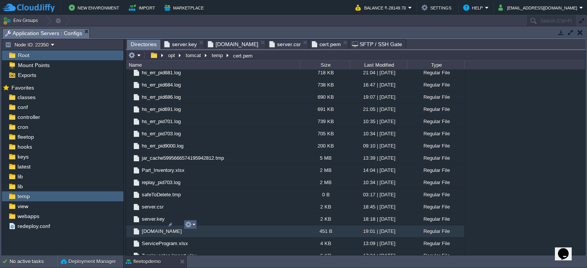
click at [194, 226] on em at bounding box center [190, 225] width 10 height 7
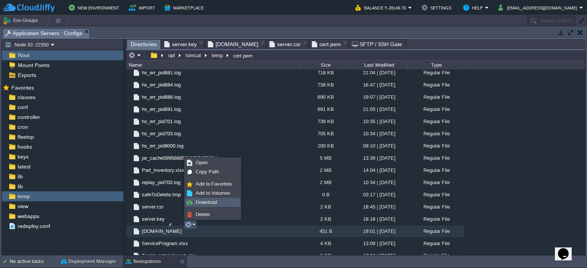
click at [211, 204] on span "Download" at bounding box center [206, 203] width 21 height 6
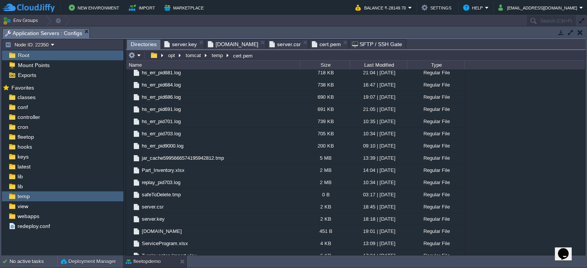
click at [230, 42] on span "[DOMAIN_NAME]" at bounding box center [233, 44] width 50 height 9
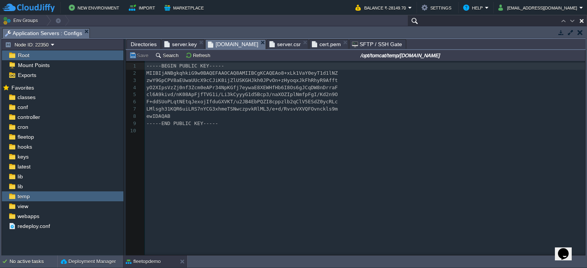
paste input "MIIBIjANBgkqhkiG9w0BAQEFAAOCAQ8AMIIBCgKCAQEAo8+xLk1VaY0eyT1d1lNZ zwY9GpCPV8aEUw…"
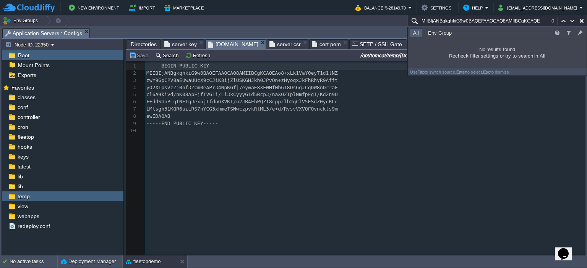
scroll to position [0, 0]
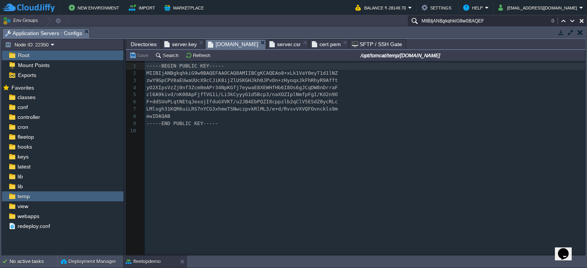
type input "MIIBIjANBgkqhkiG9w0BAQEF"
click at [331, 108] on div "10 1 -----BEGIN PUBLIC KEY----- 2 MIIBIjANBgkqhkiG9w0BAQEFAAOCAQ8AMIIBCgKCAQEAo…" at bounding box center [366, 99] width 442 height 72
click at [458, 25] on input "MIIBIjANBgkqhkiG9w0BAQEF" at bounding box center [496, 20] width 179 height 11
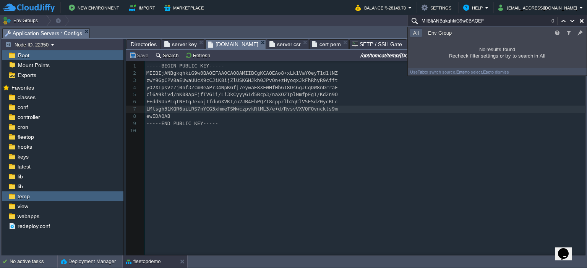
click at [458, 25] on input "MIIBIjANBgkqhkiG9w0BAQEF" at bounding box center [496, 20] width 179 height 11
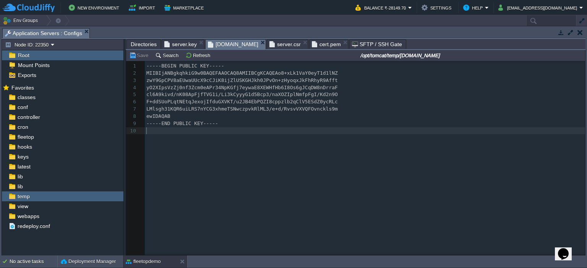
type input "Search (Ctrl+F)"
click at [298, 139] on div "10 1 -----BEGIN PUBLIC KEY----- 2 MIIBIjANBgkqhkiG9w0BAQEFAAOCAQ8AMIIBCgKCAQEAo…" at bounding box center [361, 164] width 470 height 206
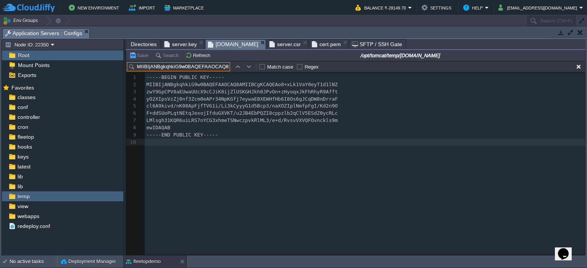
scroll to position [0, 94]
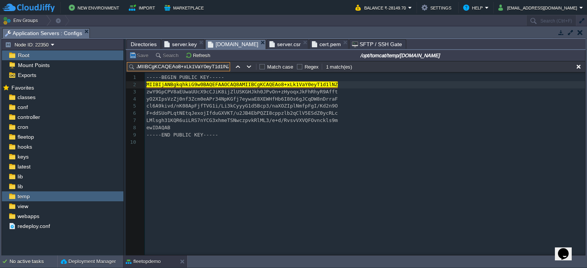
type input "MIIBIjANBgkqhkiG9w0BAQEFAAOCAQ8AMIIBCgKCAQEAo8+xLk1VaY0eyT1d1lNZ"
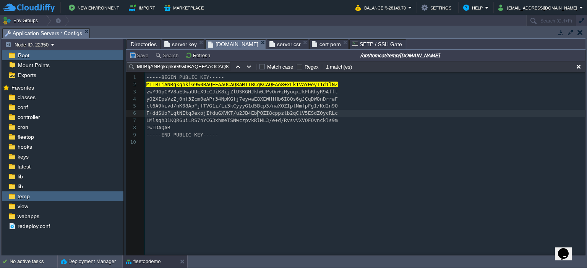
click at [255, 111] on span "F+ddSUoPLqtNEtqJexojIfduGXVKT/u2JB4EbPQZI8cppzlb2qClV5ESdZ0ycRLc" at bounding box center [241, 113] width 191 height 6
click at [310, 111] on div "x 1 -----BEGIN PUBLIC KEY----- 2 MIIBIjANBgkqhkiG9w0BAQEFAAOCAQ8AMIIBCgKCAQEAo8…" at bounding box center [366, 110] width 442 height 72
click at [310, 111] on span "F+ddSUoPLqtNEtqJexojIfduGXVKT/u2JB4EbPQZI8cppzlb2qClV5ESdZ0ycRLc" at bounding box center [241, 113] width 191 height 6
click at [267, 147] on div "x 1 -----BEGIN PUBLIC KEY----- 2 MIIBIjANBgkqhkiG9w0BAQEFAAOCAQ8AMIIBCgKCAQEAo8…" at bounding box center [366, 110] width 442 height 75
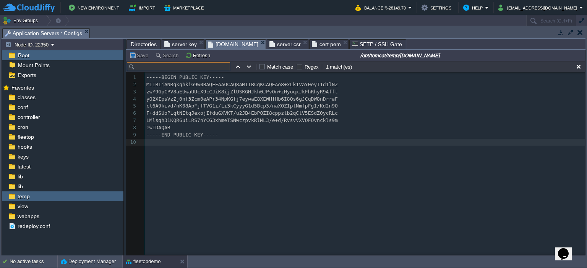
paste input "zwY9GpCPV8aEUwaUUcX9cCJiK8ijZlUSKGHJkh0JPvOn+zHyoqxJkFhRhyR9Afft"
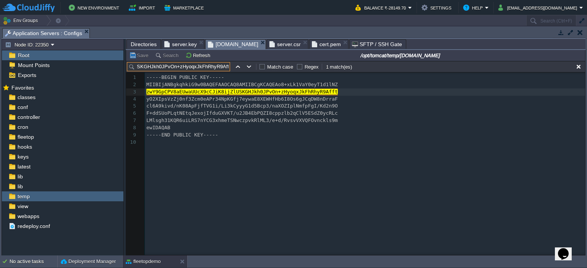
type input "zwY9GpCPV8aEUwaUUcX9cCJiK8ijZlUSKGHJkh0JPvOn+zHyoqxJkFhRhyR9Afft"
click at [327, 123] on div "x 1 -----BEGIN PUBLIC KEY----- 2 MIIBIjANBgkqhkiG9w0BAQEFAAOCAQ8AMIIBCgKCAQEAo8…" at bounding box center [366, 110] width 442 height 72
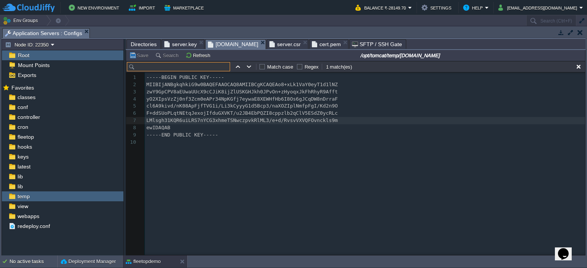
paste input "MIIBIjANBgkqhkiG9w0BAQEFAAOCAQ8AMIIBCgKCAQEAo8+xLk1VaY0eyT1d1lNZ"
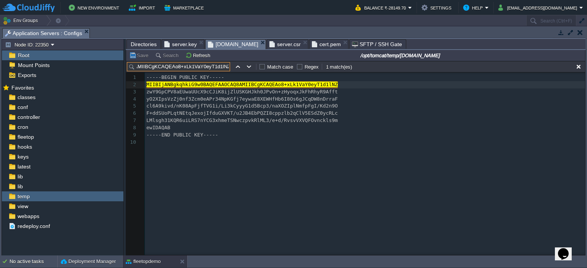
type input "MIIBIjANBgkqhkiG9w0BAQEFAAOCAQ8AMIIBCgKCAQEAo8+xLk1VaY0eyT1d1lNZ"
click at [310, 182] on div "x 1 -----BEGIN PUBLIC KEY----- 2 MIIBIjANBgkqhkiG9w0BAQEFAAOCAQ8AMIIBCgKCAQEAo8…" at bounding box center [361, 170] width 470 height 194
click at [189, 69] on input "MIIBIjANBgkqhkiG9w0BAQEFAAOCAQ8AMIIBCgKCAQEAo8+xLk1VaY0eyT1d1lNZ" at bounding box center [178, 66] width 103 height 9
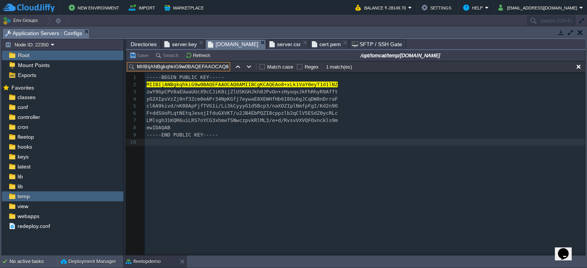
click at [189, 69] on input "MIIBIjANBgkqhkiG9w0BAQEFAAOCAQ8AMIIBCgKCAQEAo8+xLk1VaY0eyT1d1lNZ" at bounding box center [178, 66] width 103 height 9
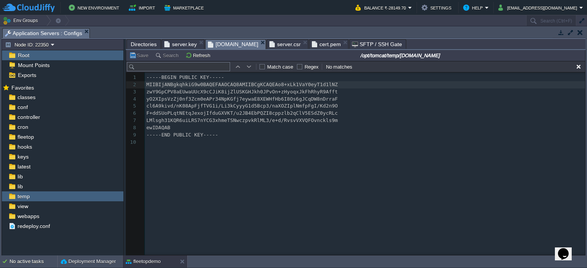
click at [217, 112] on span "F+ddSUoPLqtNEtqJexojIfduGXVKT/u2JB4EbPQZI8cppzlb2qClV5ESdZ0ycRLc" at bounding box center [241, 113] width 191 height 6
paste input "MIIBIjANBgkqhkiG9w0BAQEFAAOCAQ8AMIIBCgKCAQEAo8+xLk1VaY0eyT1d1lNZ zwY9GpCPV8aEUw…"
type input "MIIBIjANBgkqhkiG9w0BAQEFAAOCAQ8AMIIBCgKCAQEAo8+xLk1VaY0eyT1d1lNZ zwY9GpCPV8aEUw…"
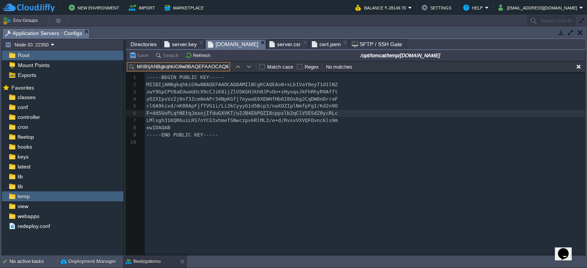
scroll to position [0, 1014]
click at [191, 67] on input "MIIBIjANBgkqhkiG9w0BAQEFAAOCAQ8AMIIBCgKCAQEAo8+xLk1VaY0eyT1d1lNZ zwY9GpCPV8aEUw…" at bounding box center [178, 66] width 103 height 9
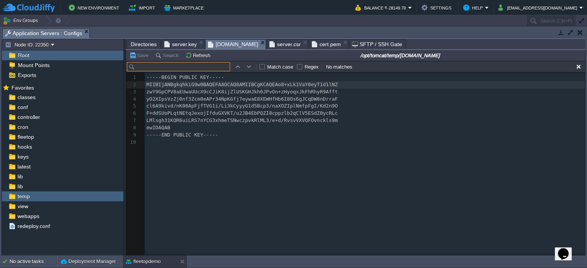
scroll to position [0, 0]
click at [290, 136] on pre "-----END PUBLIC KEY-----" at bounding box center [366, 135] width 442 height 7
paste input "F+ddSUoPLqtNEtqJexojIfduGXVKT/u2JB4EbPQZI8cppzlb2qClV5ESdZ0ycRLc LMlsgh31KQR6ui…"
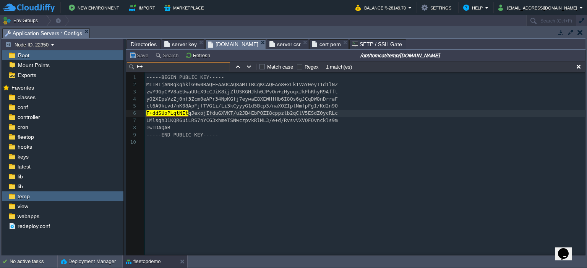
type input "F"
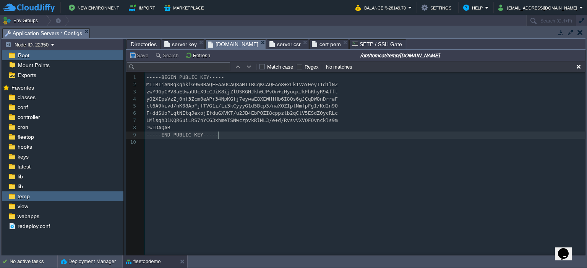
click at [290, 136] on pre "-----END PUBLIC KEY-----" at bounding box center [366, 135] width 442 height 7
